Goal: Information Seeking & Learning: Understand process/instructions

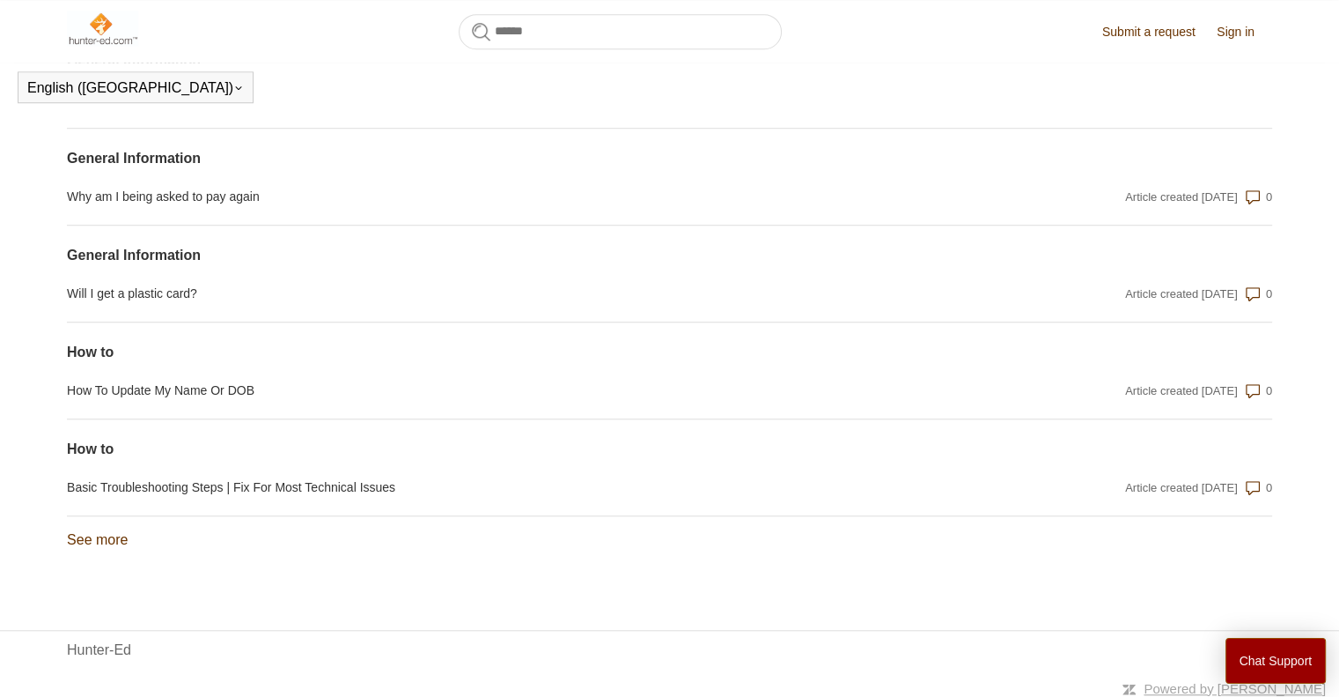
scroll to position [1377, 0]
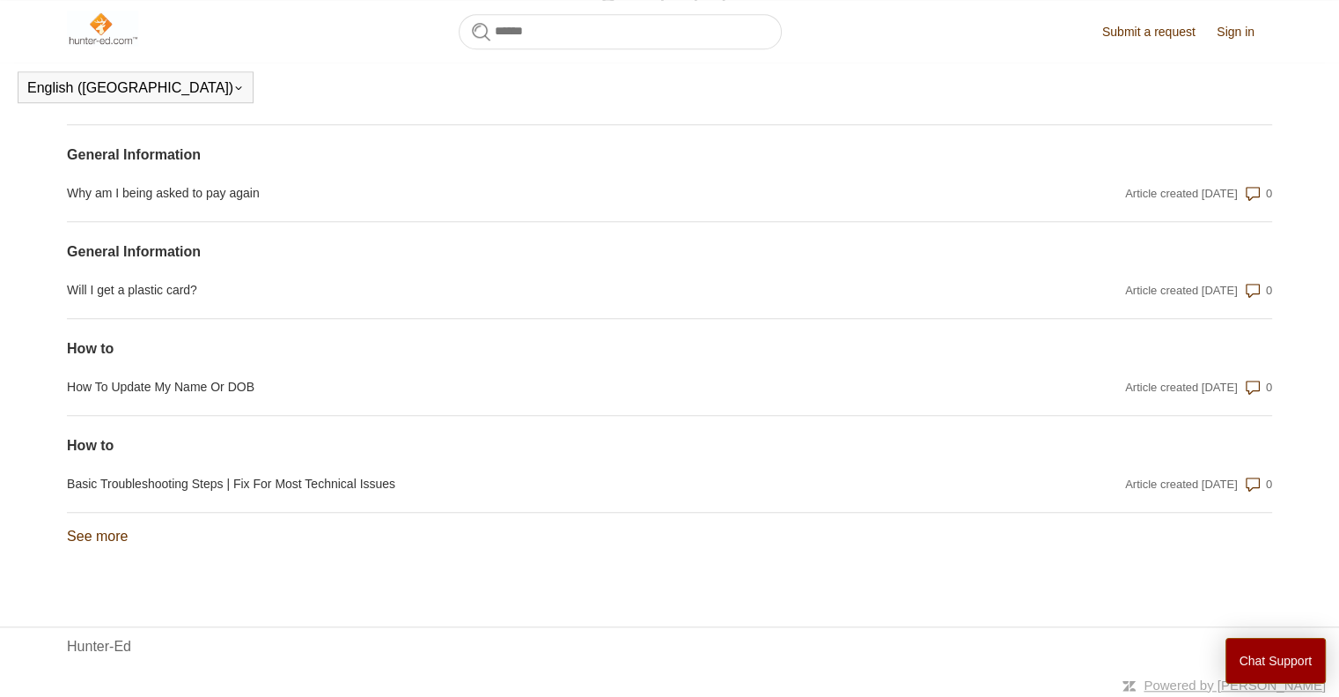
click at [413, 461] on section "How to Basic Troubleshooting Steps | Fix For Most Technical Issues Article crea…" at bounding box center [669, 464] width 1205 height 97
click at [384, 482] on link "Basic Troubleshooting Steps | Fix For Most Technical Issues" at bounding box center [489, 484] width 844 height 18
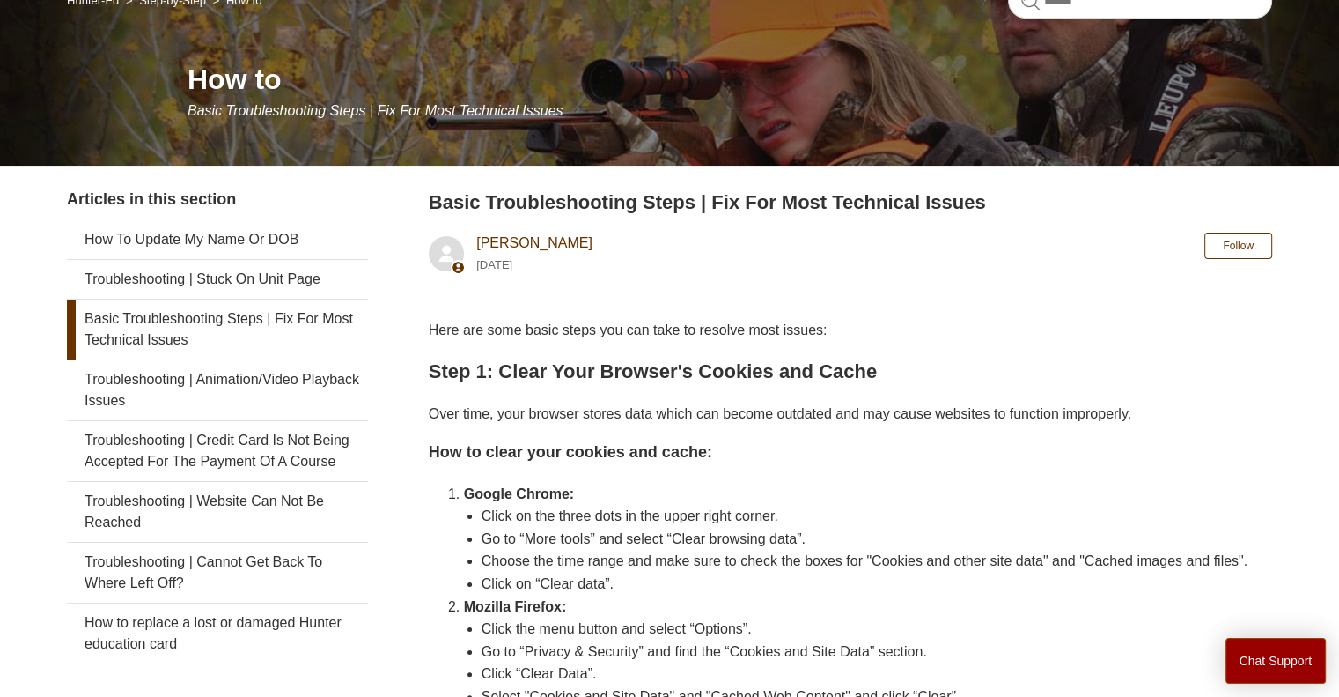
scroll to position [264, 0]
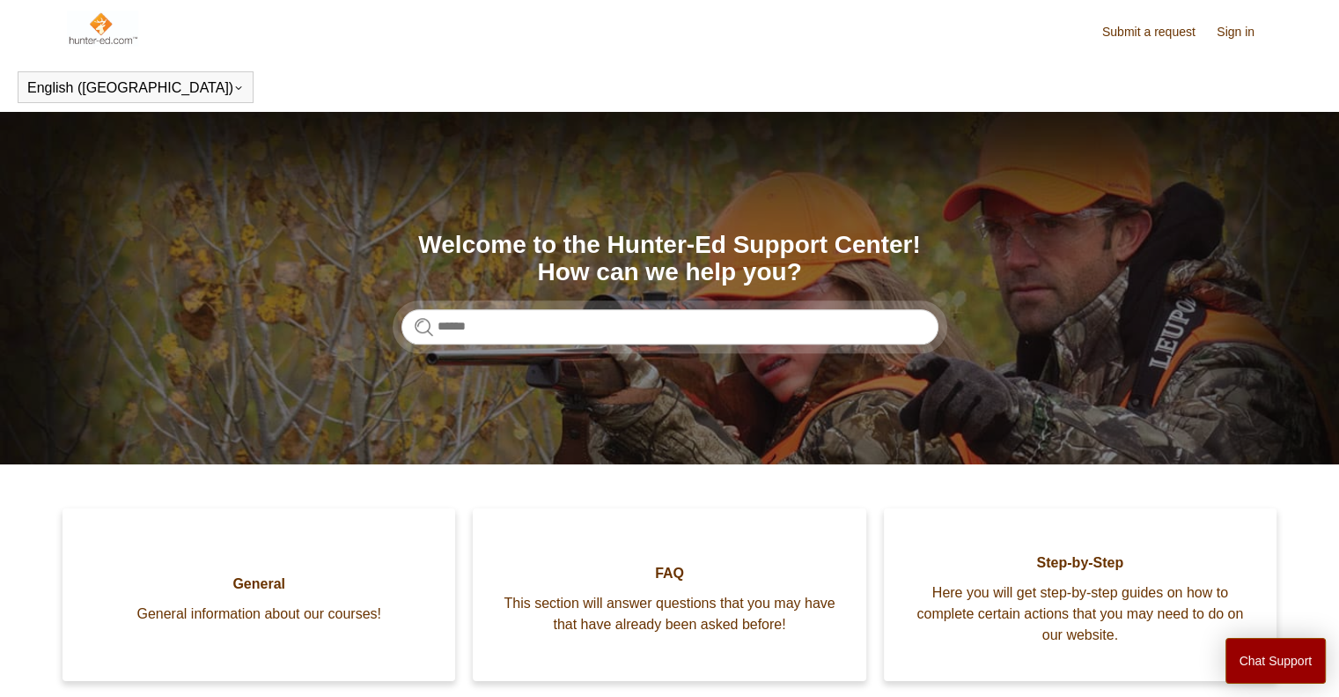
click at [1230, 40] on link "Sign in" at bounding box center [1244, 32] width 55 height 18
